Goal: Information Seeking & Learning: Check status

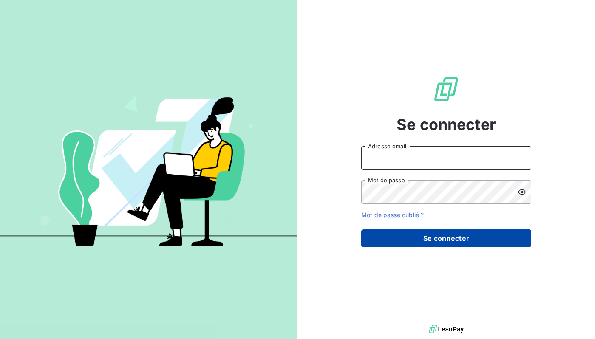
type input "[EMAIL_ADDRESS][DOMAIN_NAME]"
click at [470, 247] on button "Se connecter" at bounding box center [446, 239] width 170 height 18
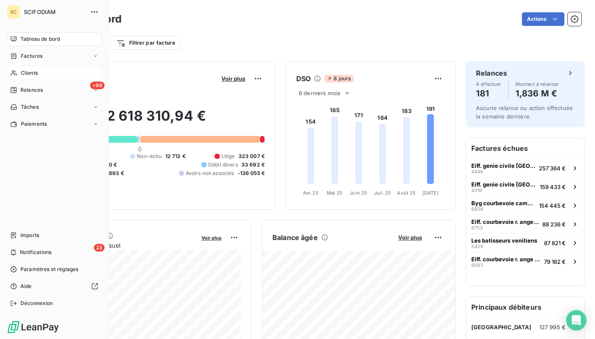
click at [23, 75] on span "Clients" at bounding box center [29, 73] width 17 height 8
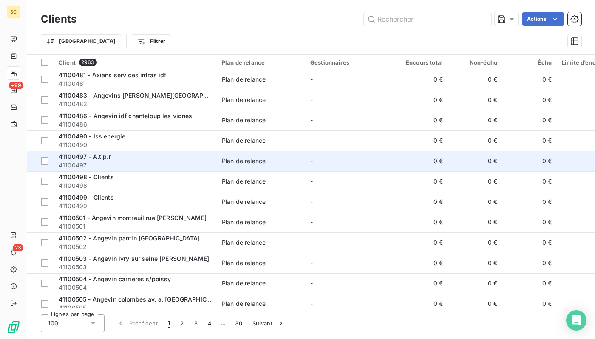
scroll to position [1807, 0]
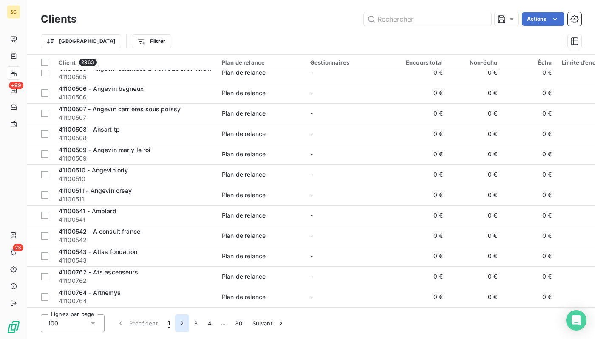
click at [181, 328] on button "2" at bounding box center [182, 324] width 14 height 18
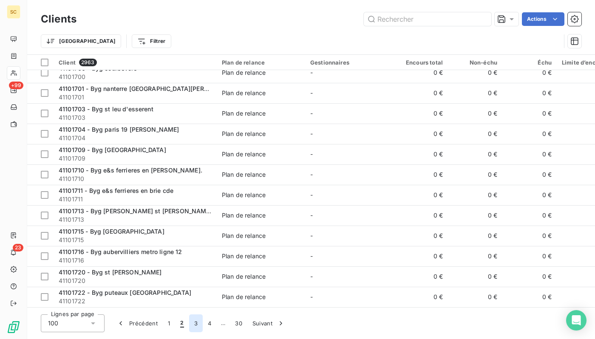
click at [199, 321] on button "3" at bounding box center [196, 324] width 14 height 18
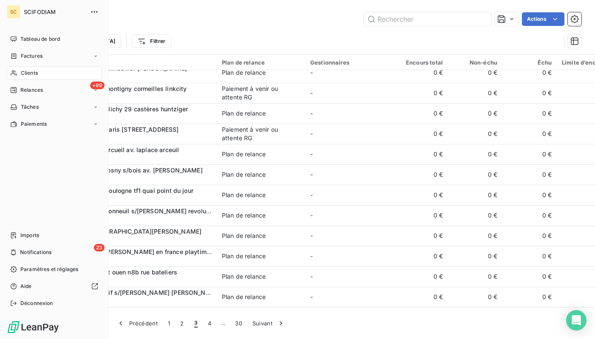
click at [37, 75] on span "Clients" at bounding box center [29, 73] width 17 height 8
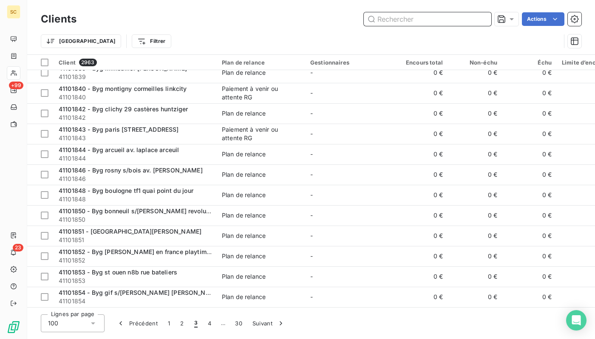
click at [461, 20] on input "text" at bounding box center [428, 19] width 128 height 14
paste input "41119002"
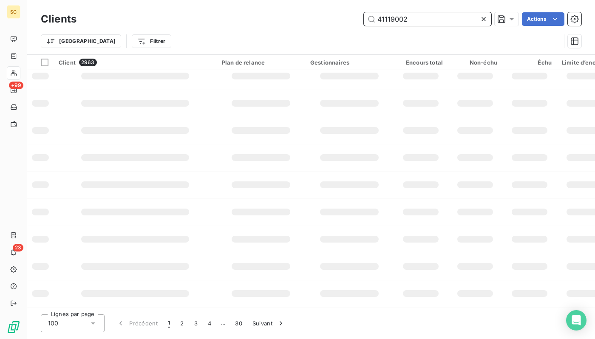
scroll to position [0, 0]
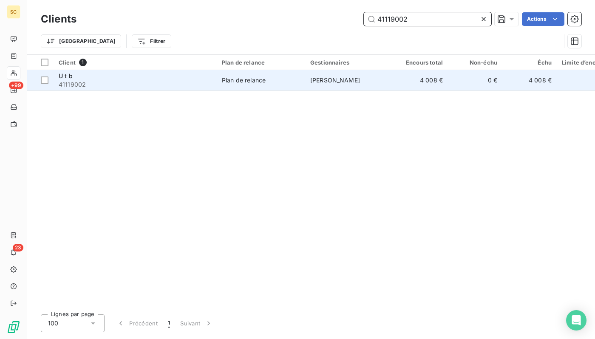
type input "41119002"
click at [249, 82] on div "Plan de relance" at bounding box center [244, 80] width 44 height 9
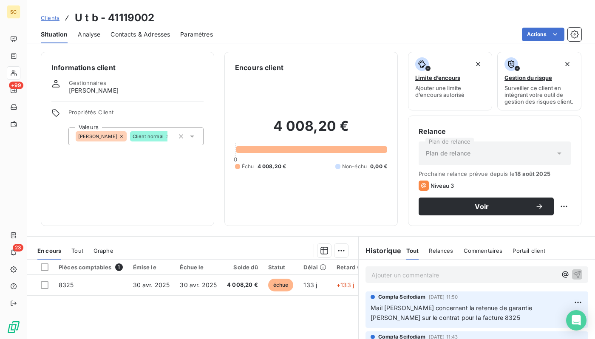
click at [149, 37] on span "Contacts & Adresses" at bounding box center [141, 34] width 60 height 9
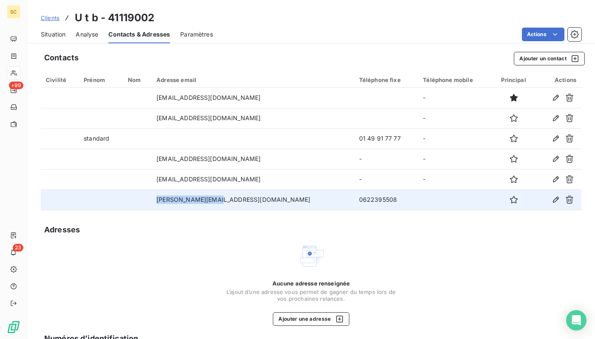
drag, startPoint x: 261, startPoint y: 200, endPoint x: 184, endPoint y: 201, distance: 77.4
click at [184, 201] on td "[PERSON_NAME][EMAIL_ADDRESS][DOMAIN_NAME]" at bounding box center [252, 200] width 202 height 20
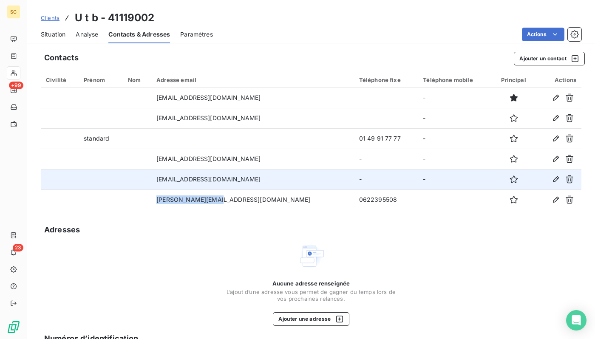
copy td "[PERSON_NAME][EMAIL_ADDRESS][DOMAIN_NAME]"
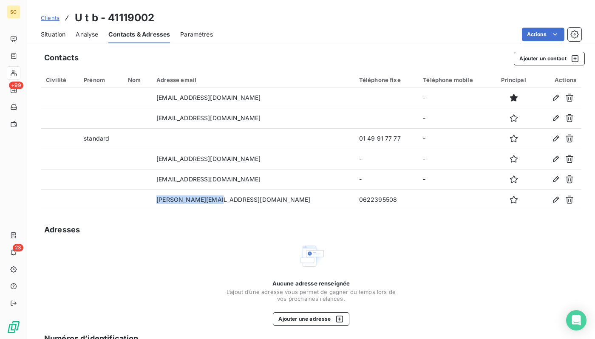
click at [53, 29] on div "Situation" at bounding box center [53, 35] width 25 height 18
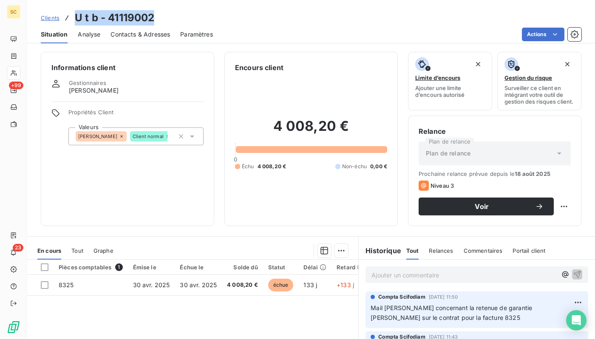
drag, startPoint x: 157, startPoint y: 16, endPoint x: 67, endPoint y: 16, distance: 90.6
click at [67, 16] on div "Clients U t b - 41119002" at bounding box center [311, 17] width 568 height 15
copy h3 "U t b - 41119002"
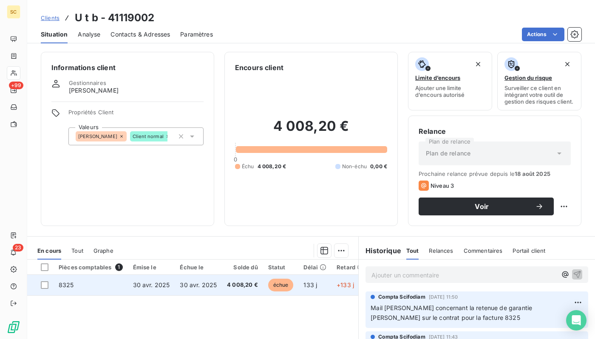
click at [165, 281] on td "30 avr. 2025" at bounding box center [151, 285] width 47 height 20
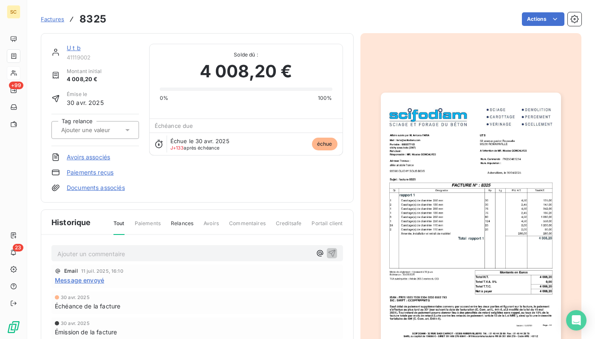
click at [370, 206] on div at bounding box center [472, 220] width 222 height 374
click at [466, 214] on img "button" at bounding box center [471, 220] width 180 height 255
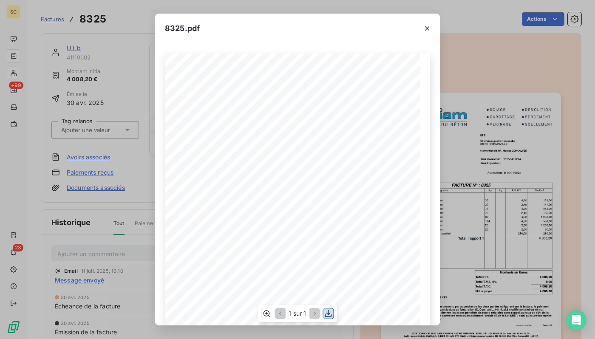
drag, startPoint x: 327, startPoint y: 313, endPoint x: 388, endPoint y: 231, distance: 103.3
click at [329, 310] on icon "button" at bounding box center [328, 313] width 7 height 7
